Goal: Task Accomplishment & Management: Manage account settings

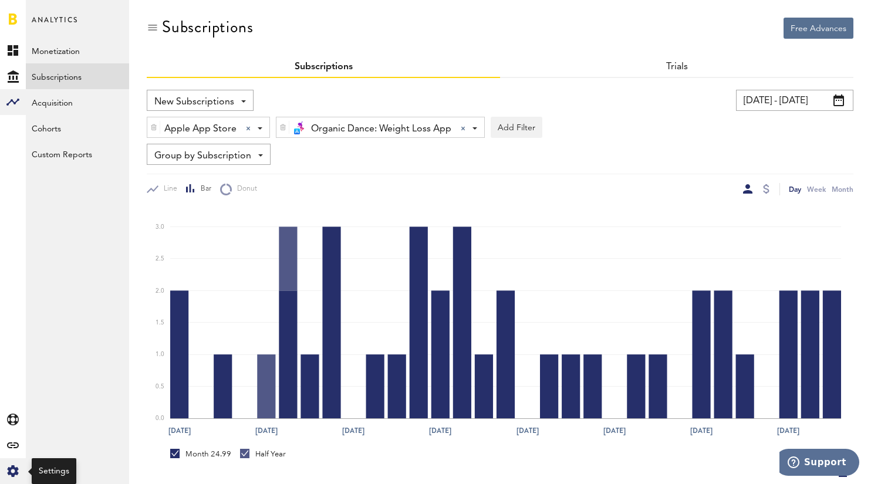
click at [16, 475] on icon at bounding box center [12, 471] width 11 height 12
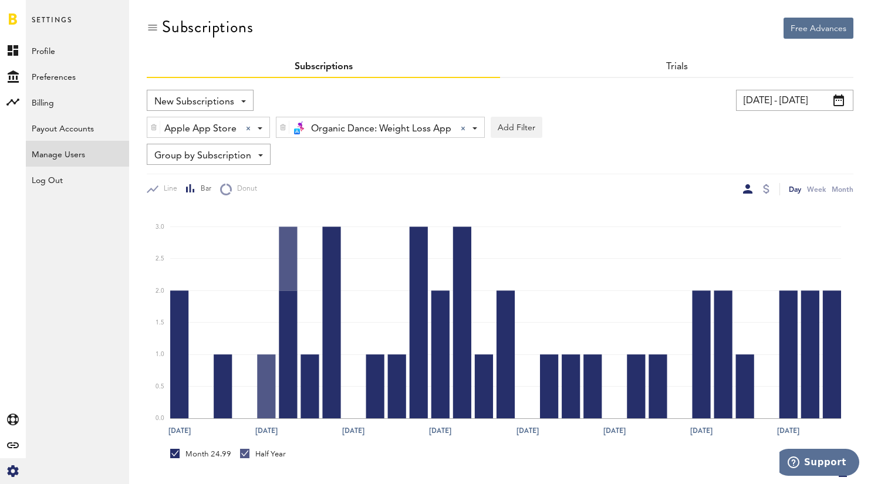
click at [57, 150] on link "Manage Users" at bounding box center [77, 154] width 103 height 26
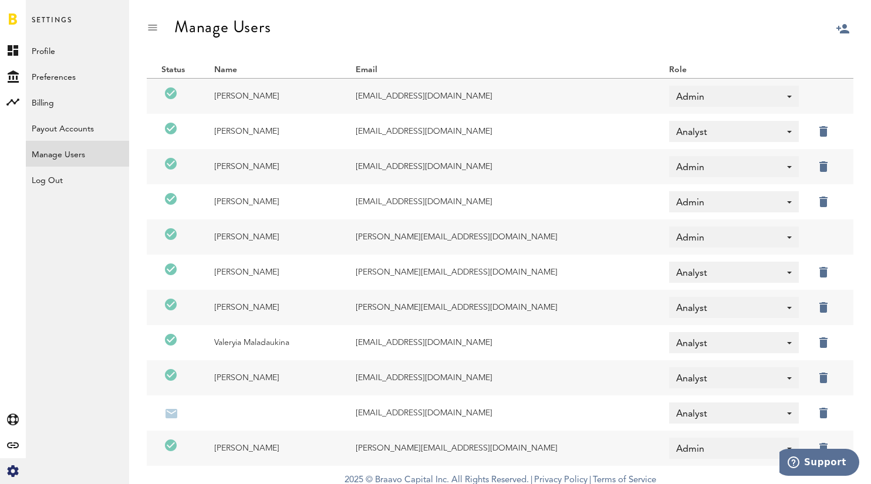
scroll to position [5, 0]
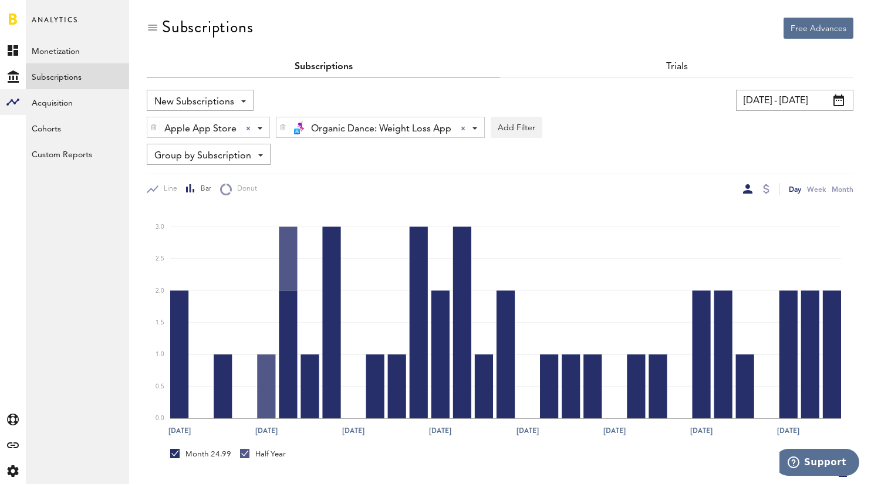
click at [260, 129] on span at bounding box center [260, 128] width 5 height 2
click at [312, 147] on div "Group by Subscription Group by Platform Group by App Group by Subscription Grou…" at bounding box center [500, 154] width 706 height 21
click at [476, 126] on div "Organic Dance: Weight Loss App Organic Dance: Weight Loss App All Active Inacti…" at bounding box center [380, 127] width 208 height 21
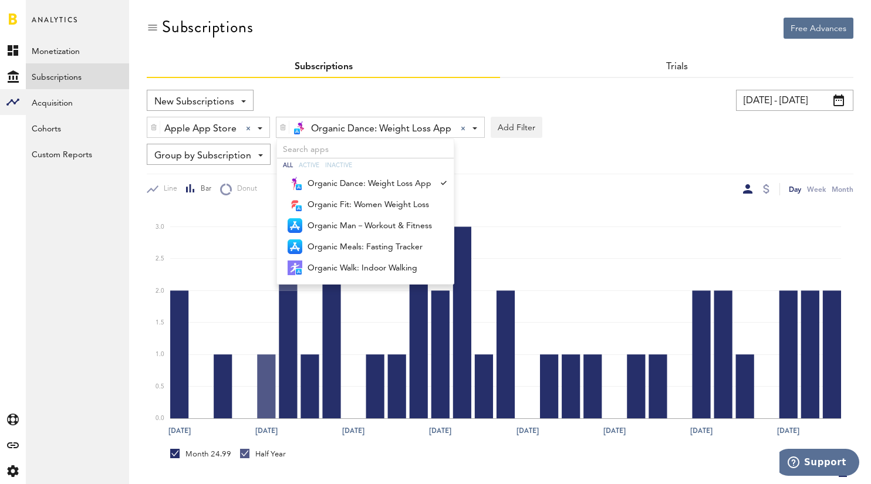
click at [619, 110] on div "[DATE] - [DATE] Last 30 days Last 90 days Last 180 days Last 2 years previous […" at bounding box center [674, 100] width 358 height 21
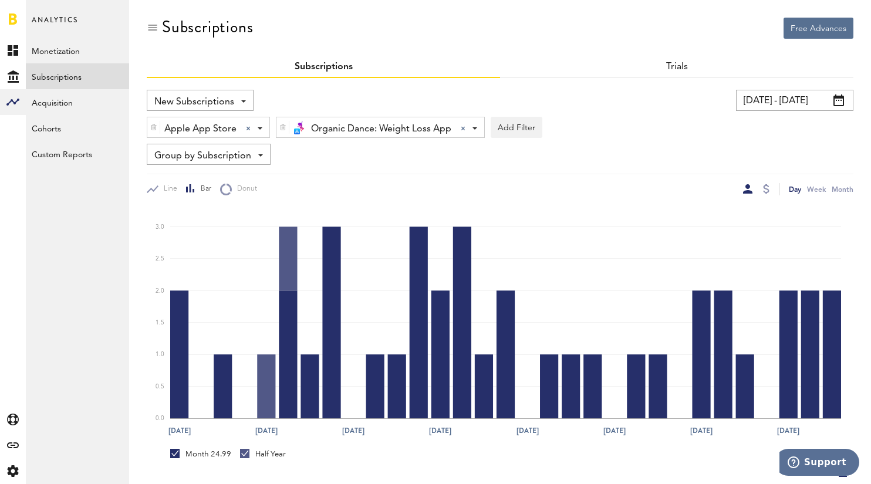
click at [473, 124] on div "Organic Dance: Weight Loss App Organic Dance: Weight Loss App All Active Inacti…" at bounding box center [380, 127] width 208 height 21
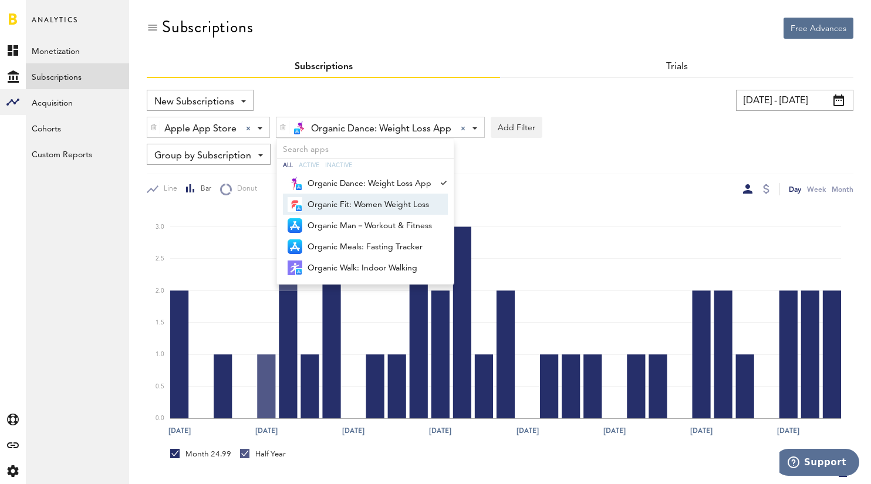
click at [382, 202] on span "Organic Fit: Women Weight Loss" at bounding box center [369, 205] width 124 height 20
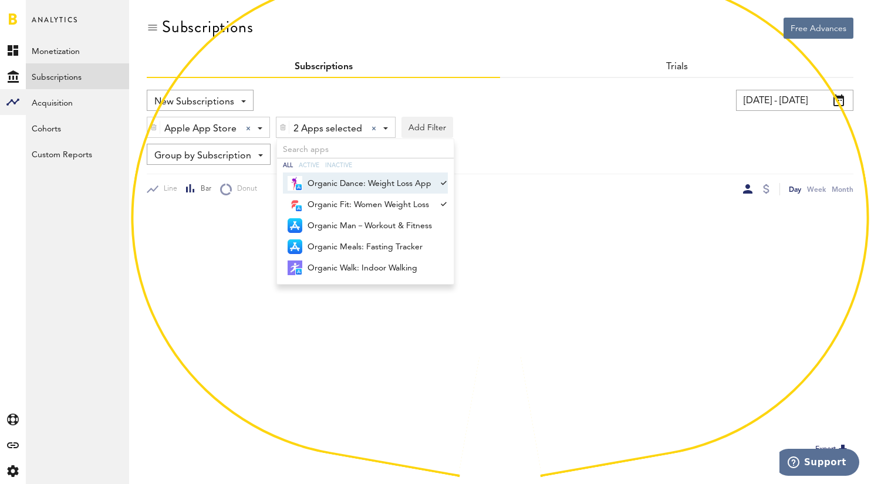
click at [398, 181] on span "Organic Dance: Weight Loss App" at bounding box center [369, 184] width 124 height 20
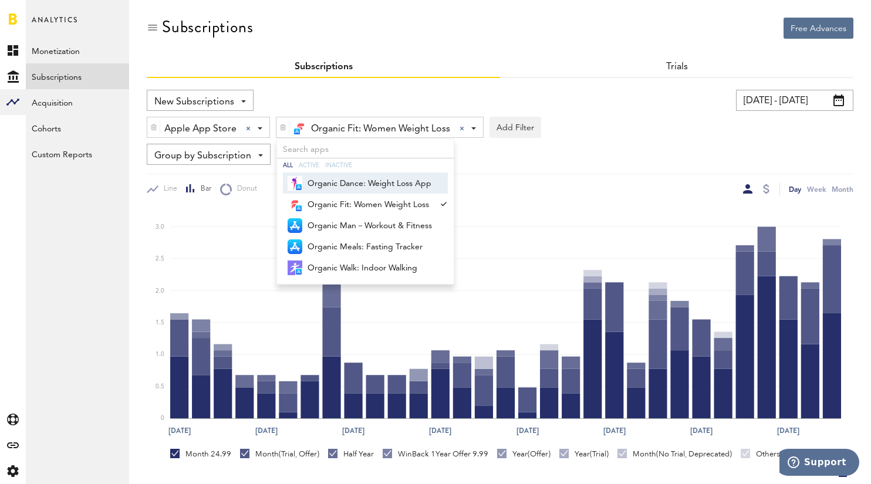
click at [556, 119] on div "Apple App Store Apple App Store Apple App Store Google Play Paypal Stripe Organ…" at bounding box center [500, 124] width 706 height 27
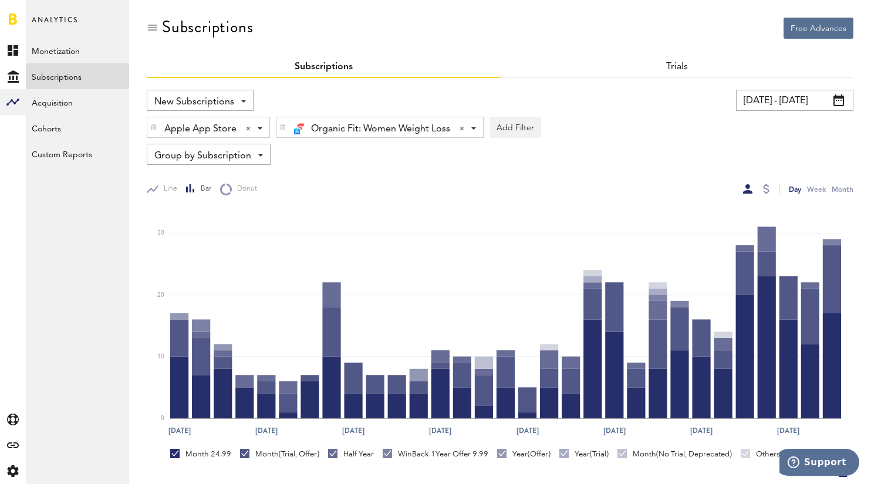
scroll to position [197, 0]
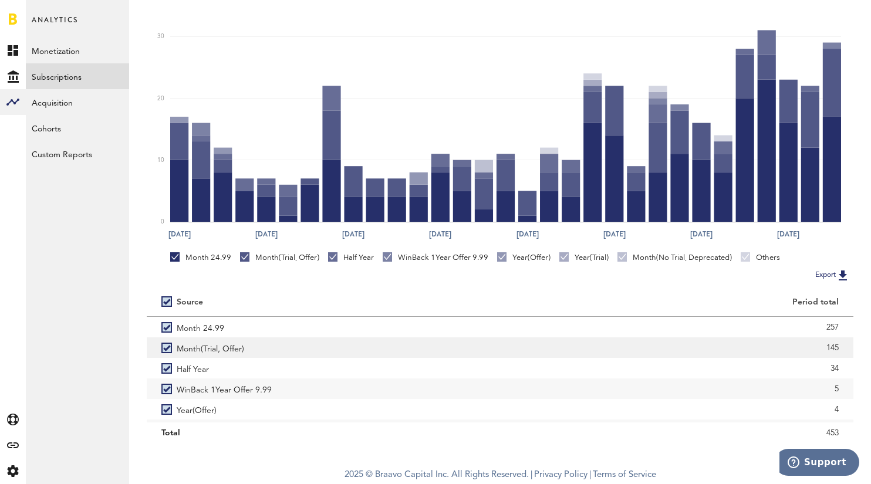
drag, startPoint x: 841, startPoint y: 344, endPoint x: 818, endPoint y: 344, distance: 22.3
click at [818, 344] on div "145" at bounding box center [676, 347] width 353 height 21
click at [667, 342] on div "145" at bounding box center [676, 348] width 324 height 18
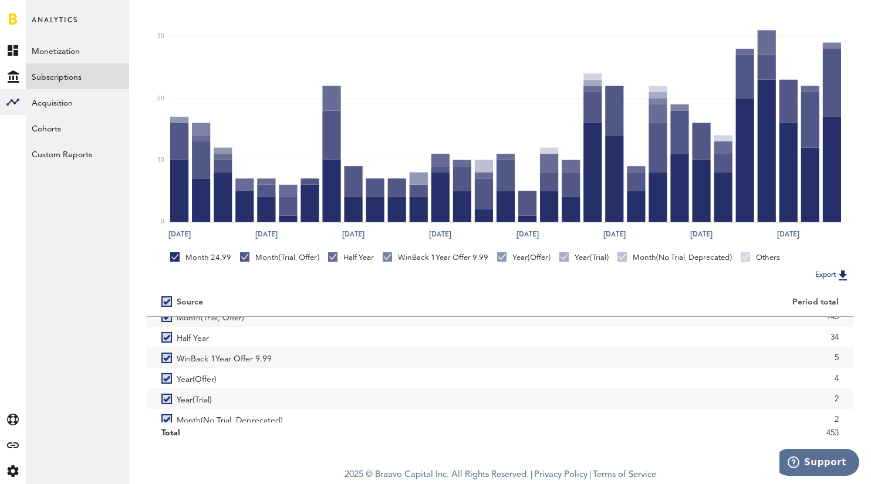
scroll to position [0, 0]
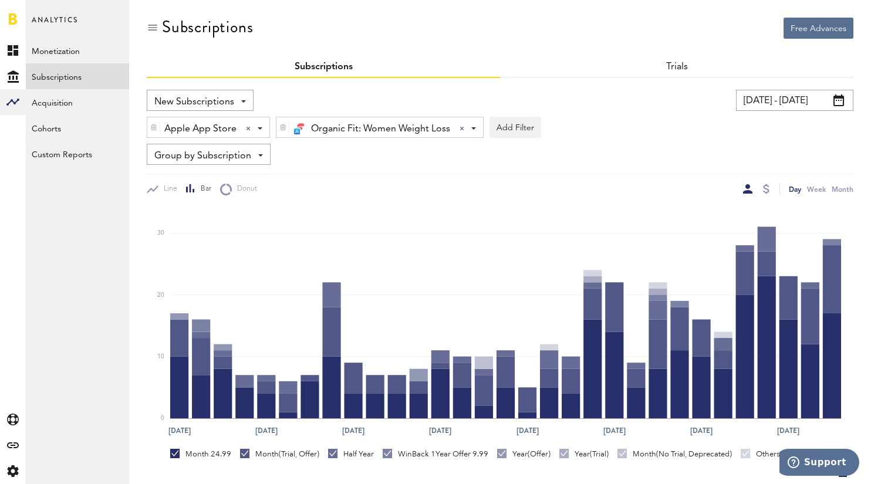
click at [473, 122] on div "Organic Fit: Women Weight Loss Organic Fit: Women Weight Loss All Active Inacti…" at bounding box center [379, 127] width 206 height 21
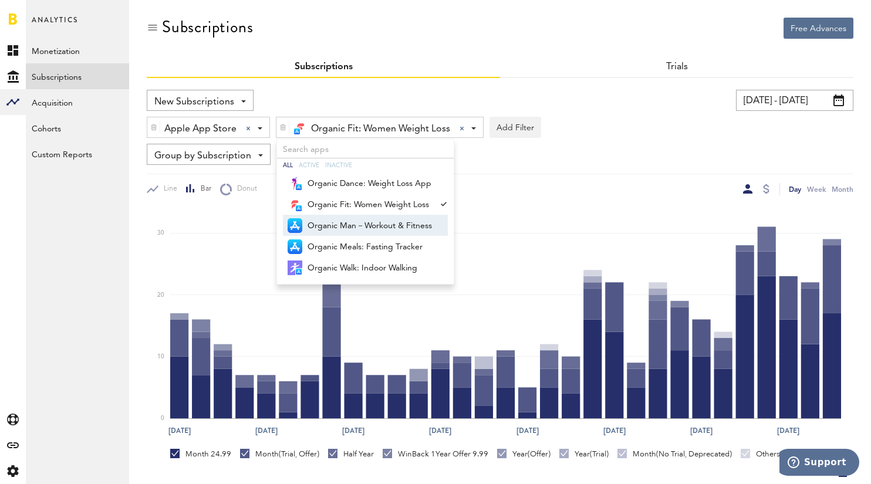
click at [363, 224] on span "Organic Man－Workout & Fitness" at bounding box center [369, 226] width 124 height 20
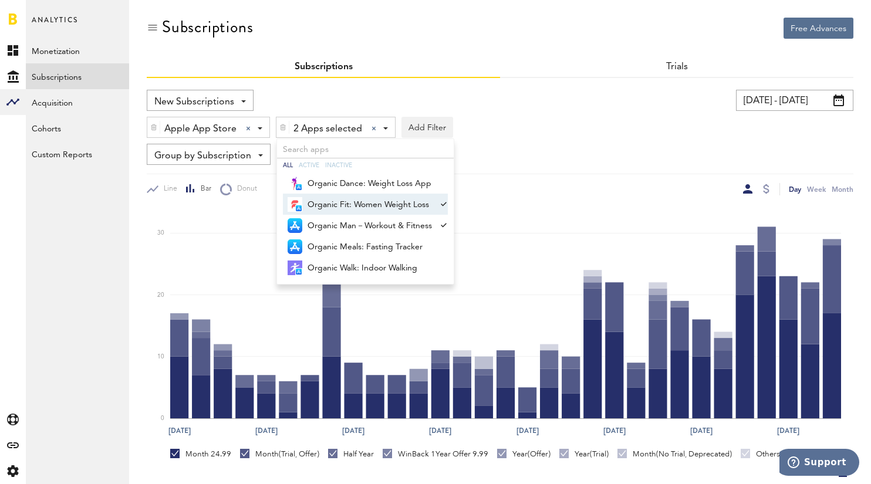
click at [420, 201] on span "Organic Fit: Women Weight Loss" at bounding box center [369, 205] width 124 height 20
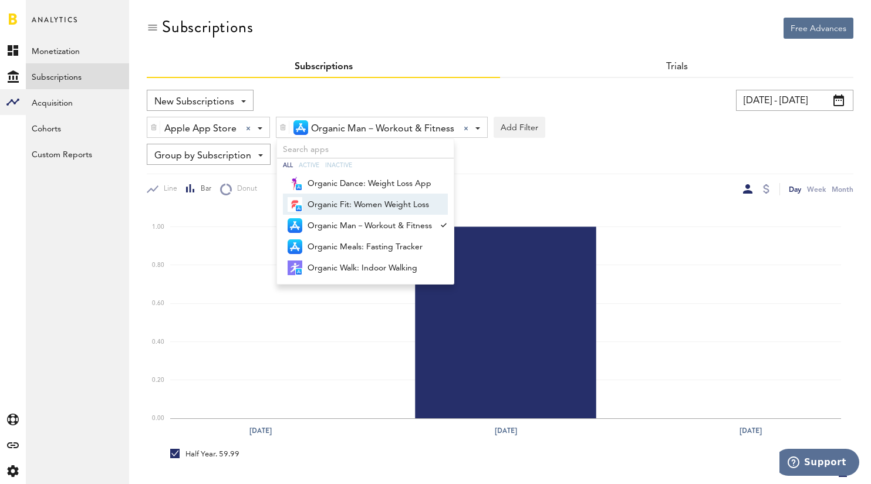
click at [480, 123] on div "Organic Man－Workout & Fitness Organic Man－Workout & Fitness All Active Inactive…" at bounding box center [381, 127] width 211 height 21
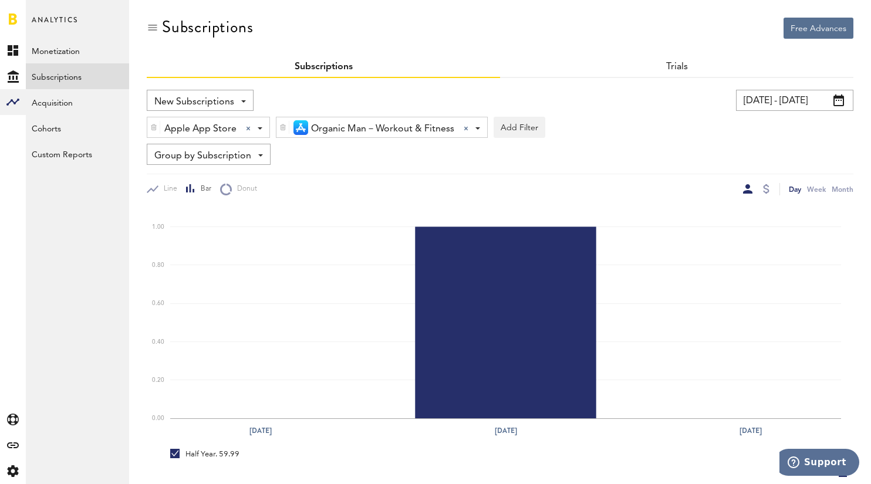
click at [475, 123] on div "Organic Man－Workout & Fitness Organic Man－Workout & Fitness All Active Inactive…" at bounding box center [381, 127] width 211 height 21
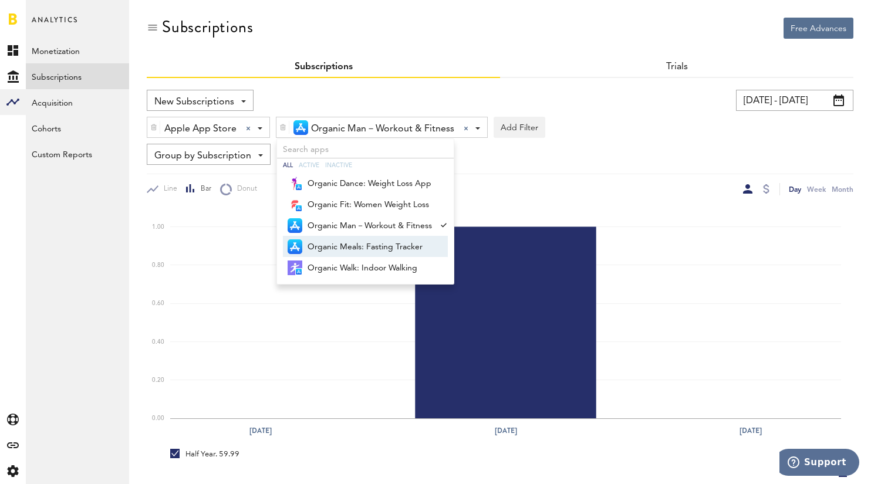
click at [364, 246] on span "Organic Meals: Fasting Tracker" at bounding box center [369, 247] width 124 height 20
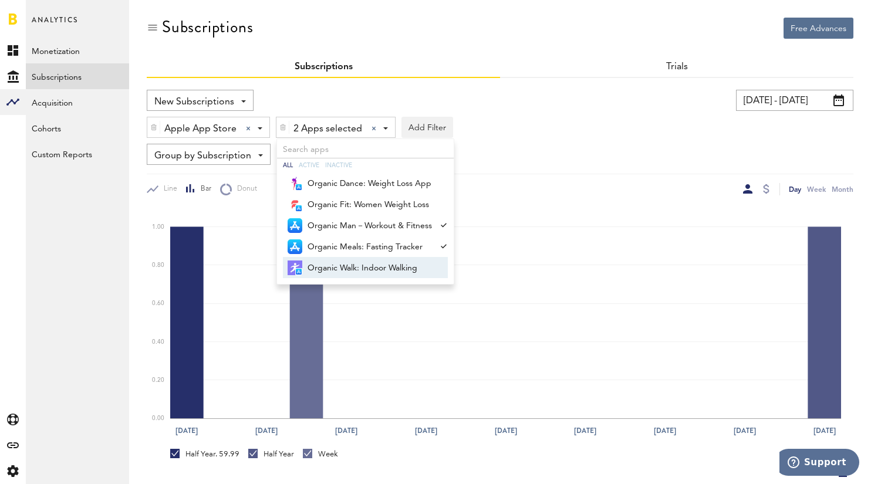
click at [377, 266] on span "Organic Walk: Indoor Walking" at bounding box center [369, 268] width 124 height 20
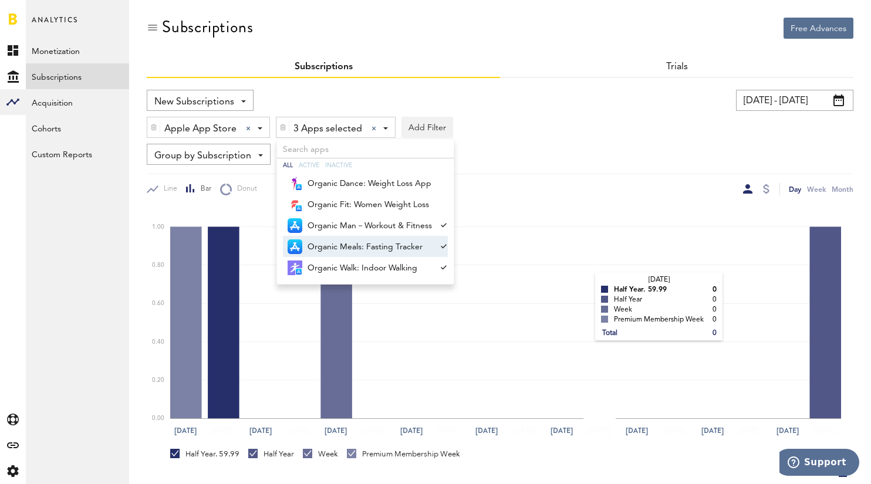
scroll to position [176, 0]
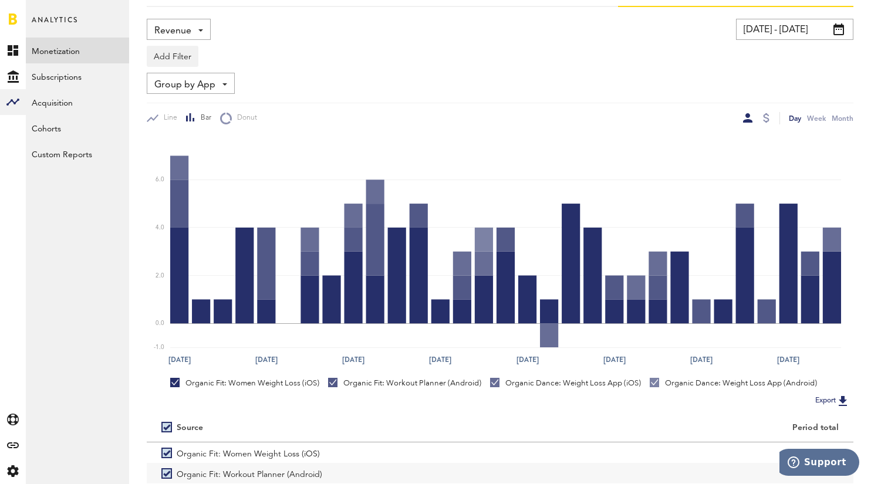
scroll to position [176, 0]
